Goal: Learn about a topic

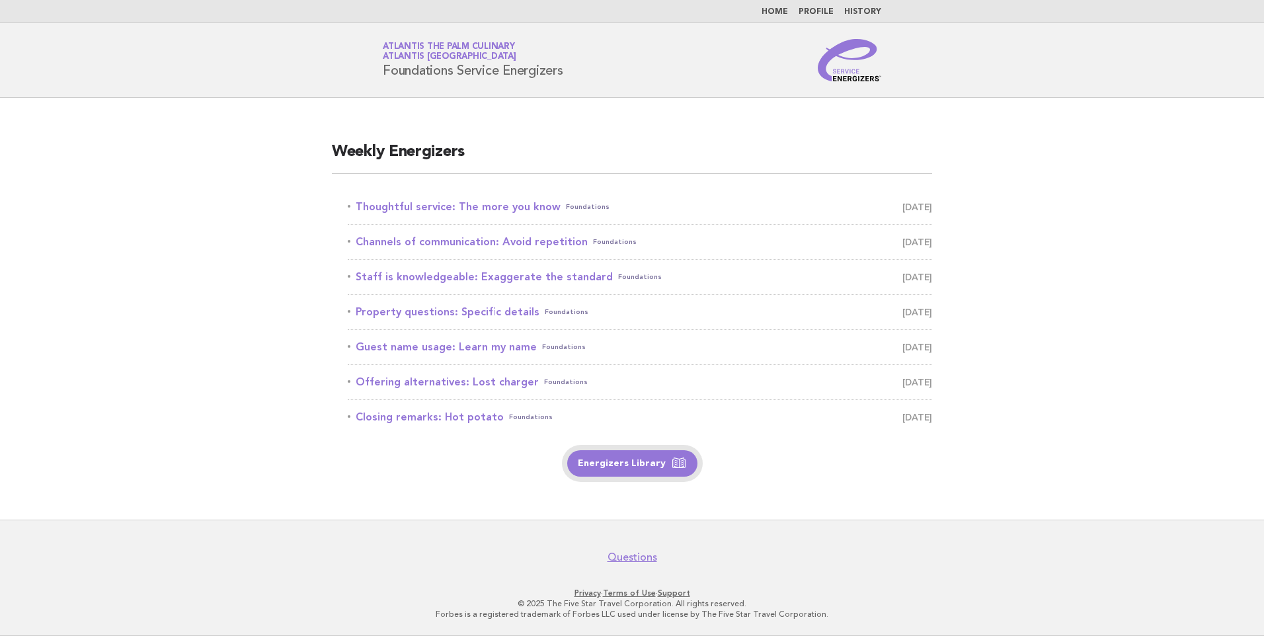
click at [626, 456] on link "Energizers Library" at bounding box center [632, 463] width 130 height 26
click at [471, 206] on link "Thoughtful service: The more you know Foundations September 24" at bounding box center [640, 207] width 584 height 19
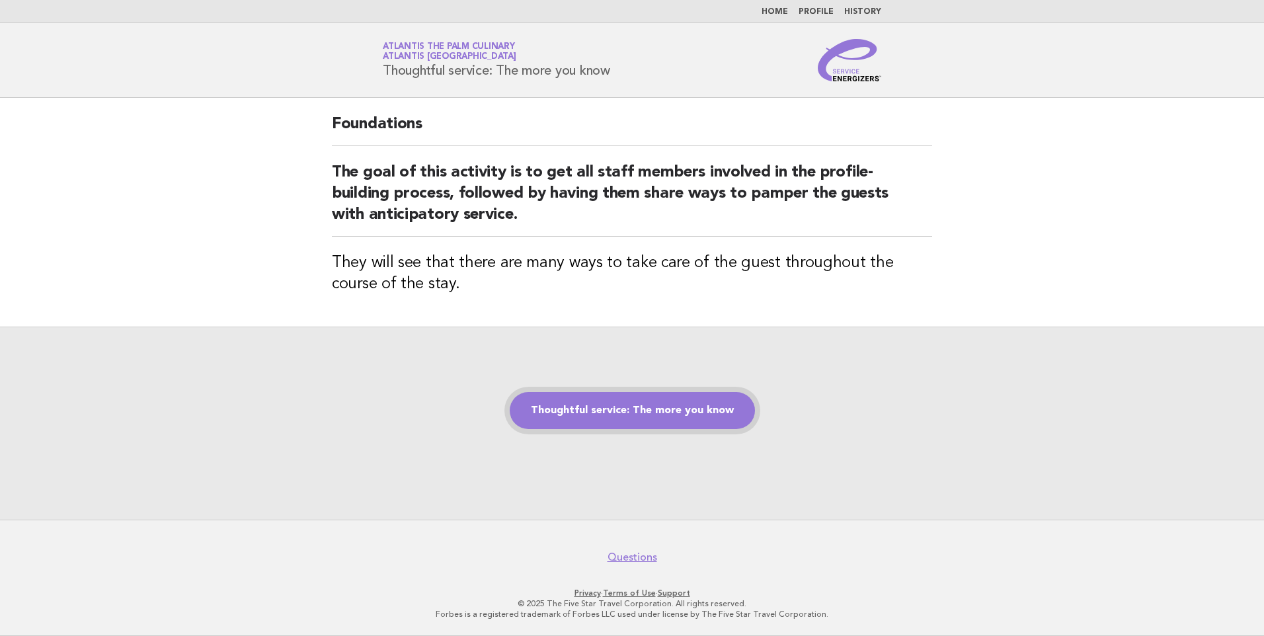
click at [619, 412] on link "Thoughtful service: The more you know" at bounding box center [632, 410] width 245 height 37
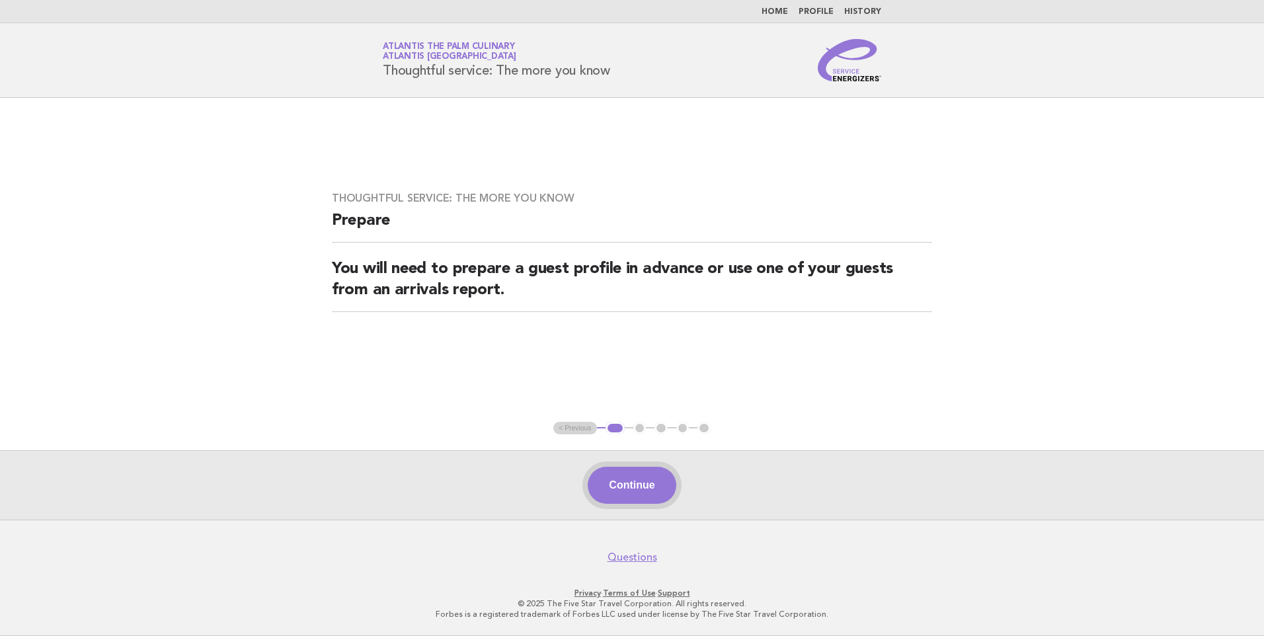
click at [644, 502] on button "Continue" at bounding box center [631, 485] width 88 height 37
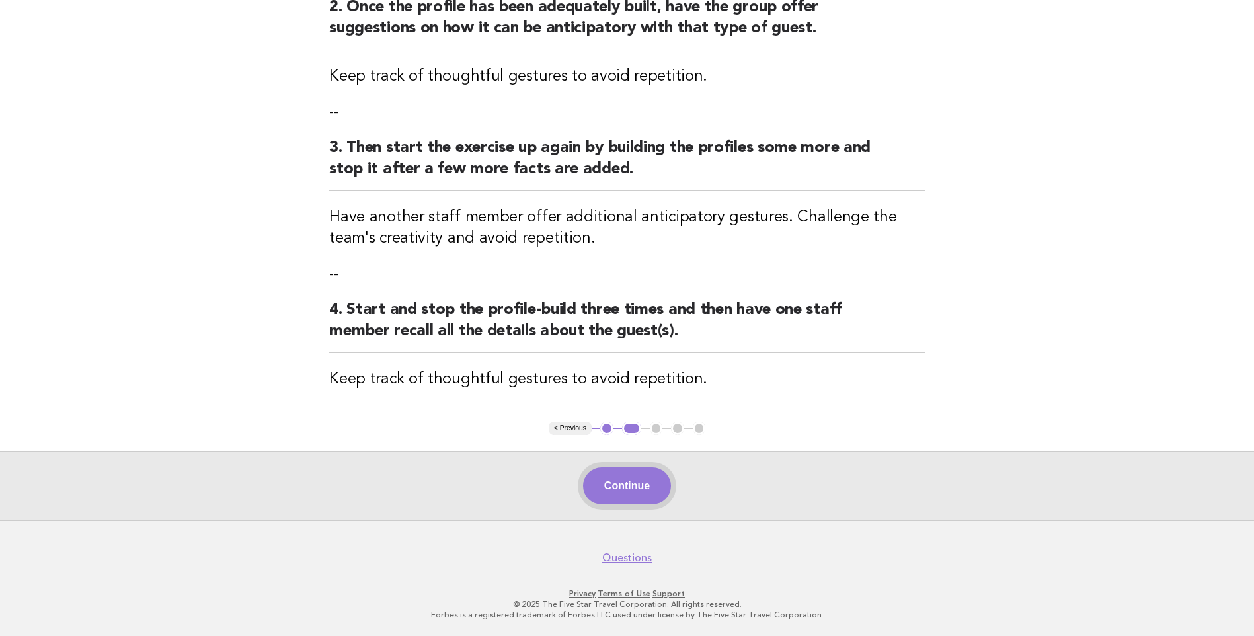
click at [636, 482] on button "Continue" at bounding box center [627, 485] width 88 height 37
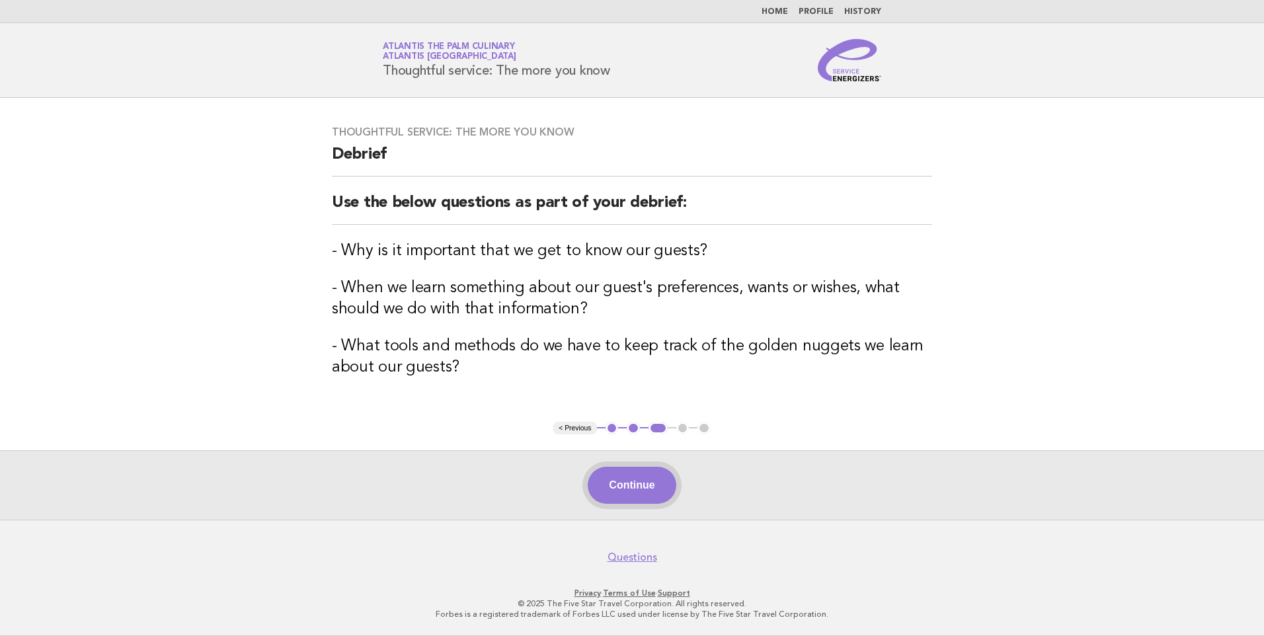
click at [642, 480] on button "Continue" at bounding box center [631, 485] width 88 height 37
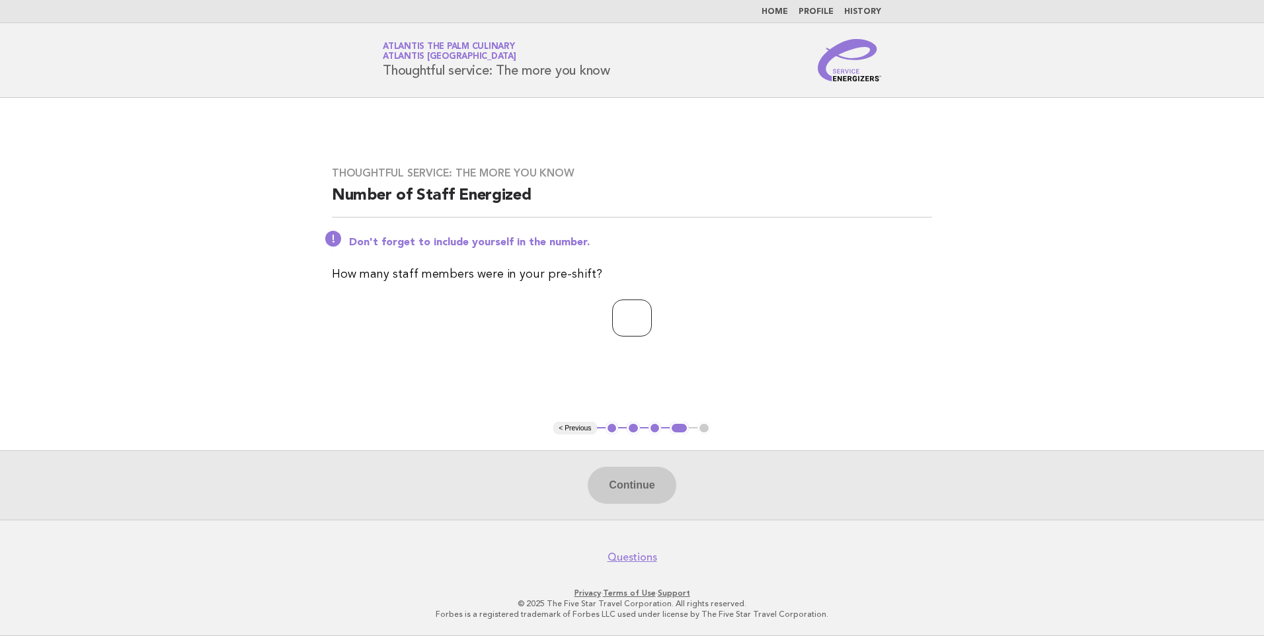
click at [640, 317] on input "number" at bounding box center [632, 317] width 40 height 37
type input "*"
click at [642, 488] on button "Continue" at bounding box center [631, 485] width 88 height 37
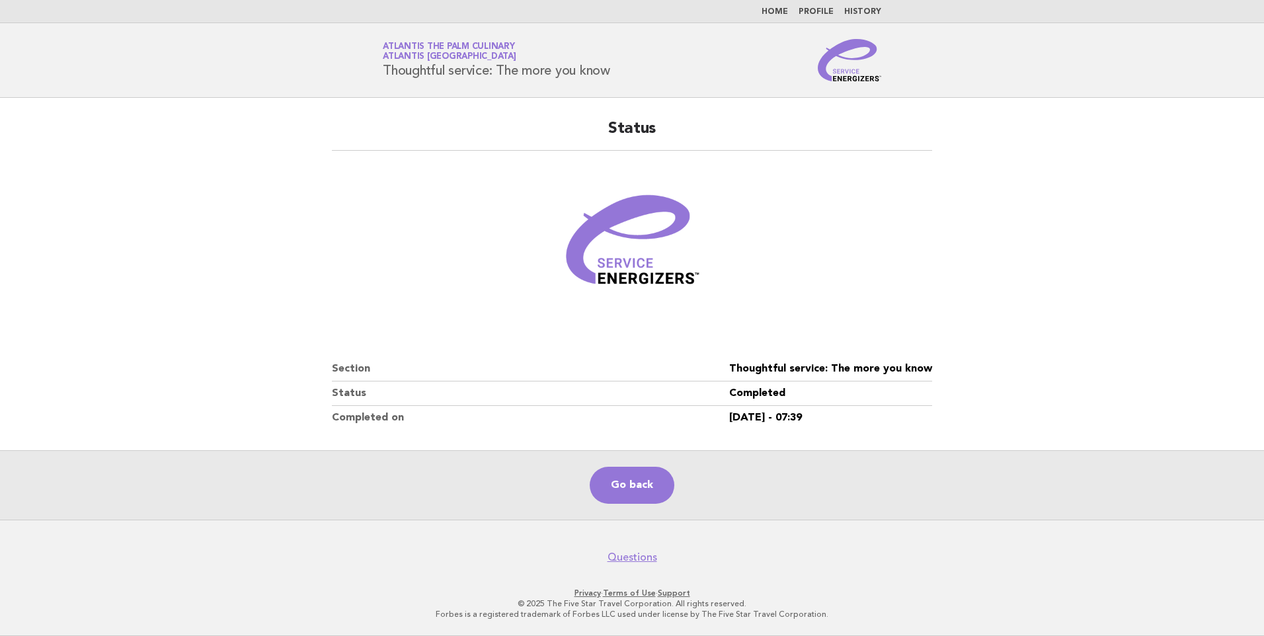
click at [258, 298] on main "Status Section Thoughtful service: The more you know Status Completed Completed…" at bounding box center [632, 309] width 1264 height 422
